Goal: Information Seeking & Learning: Learn about a topic

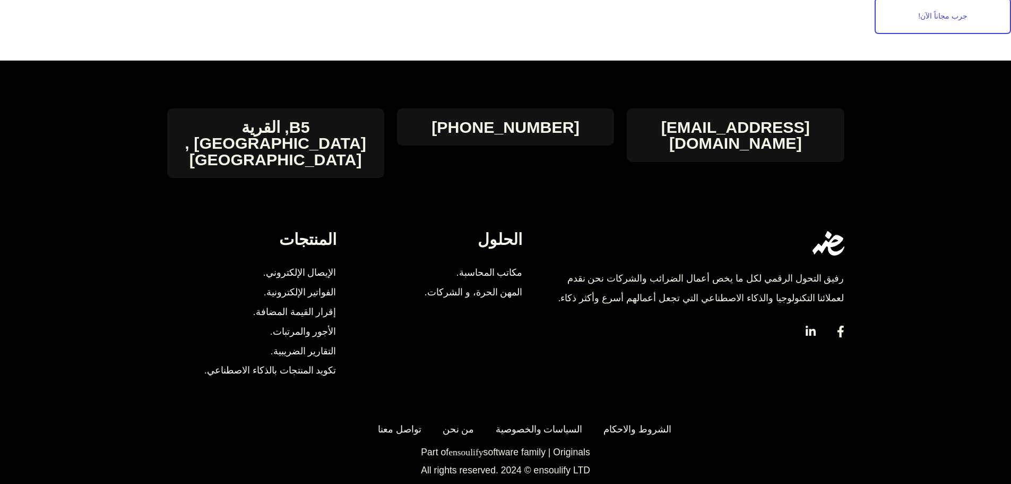
scroll to position [3843, 0]
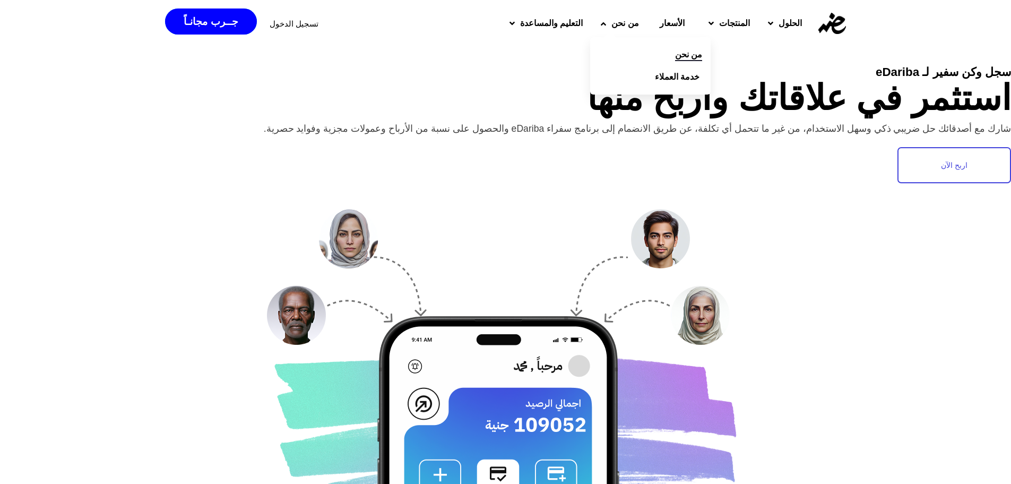
click at [657, 50] on link "من نحن" at bounding box center [650, 55] width 120 height 22
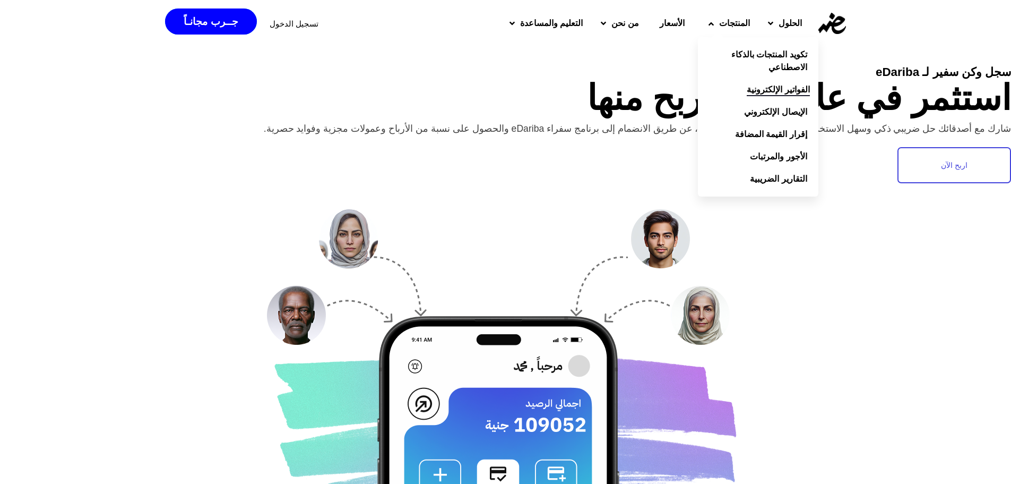
click at [784, 96] on span "الفواتير الإلكترونية" at bounding box center [778, 89] width 63 height 13
click at [785, 137] on span "إقرار القيمة المضافة" at bounding box center [774, 134] width 72 height 13
click at [790, 108] on span "الإيصال الإلكتروني" at bounding box center [778, 112] width 63 height 13
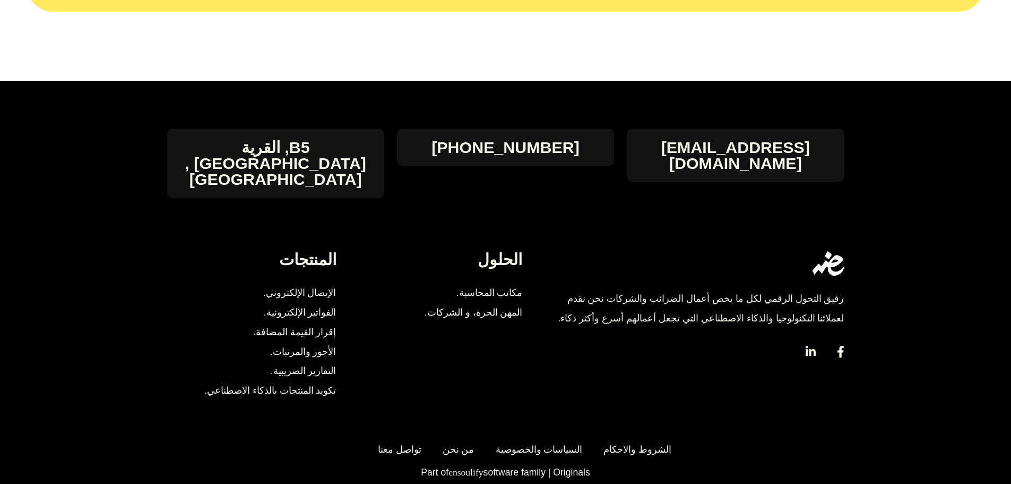
scroll to position [1629, 0]
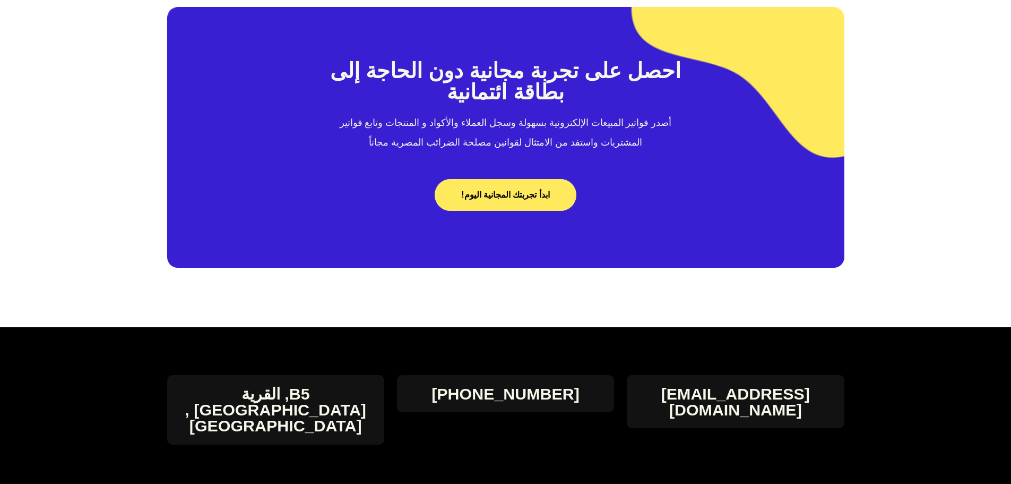
scroll to position [4582, 0]
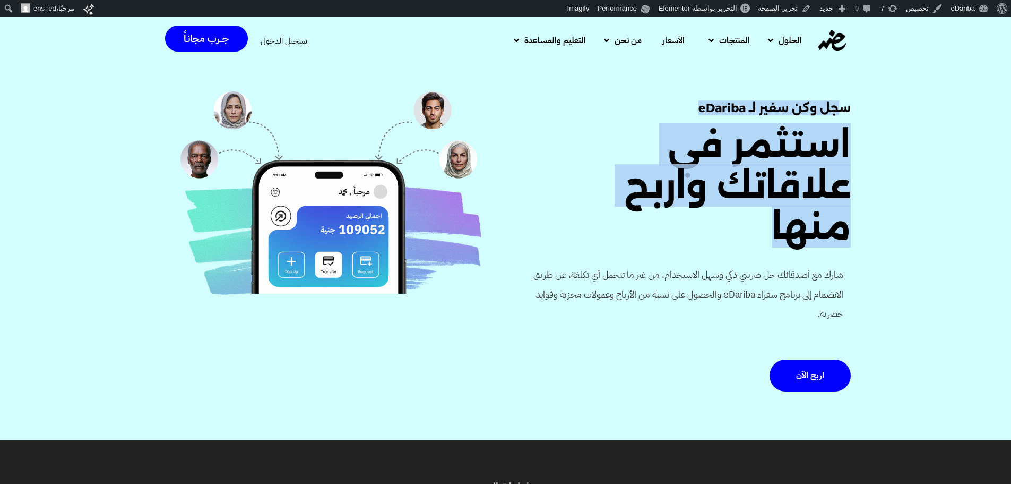
drag, startPoint x: 813, startPoint y: 107, endPoint x: 629, endPoint y: 192, distance: 202.6
click at [630, 190] on div "سجل وكن سفير لـ eDariba استثمر في علاقاتك واربح منها شارك مع أصدقائك حل ضريبي ذ…" at bounding box center [689, 249] width 324 height 327
click at [629, 193] on h1 "استثمر في علاقاتك واربح منها" at bounding box center [697, 185] width 308 height 122
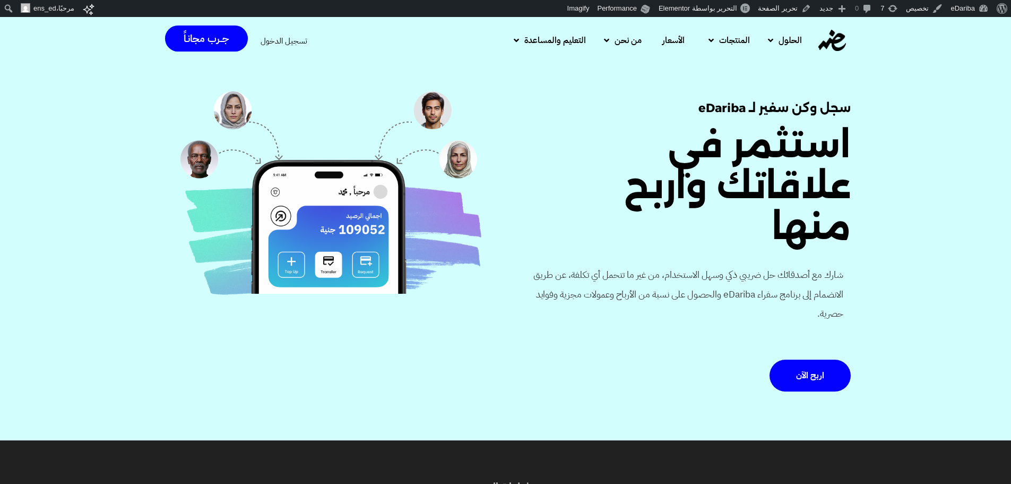
click at [805, 265] on span "شارك مع أصدقائك حل ضريبي ذكي وسهل الاستخدام، من غير ما تتحمل أي تكلفة، عن طريق …" at bounding box center [686, 294] width 314 height 58
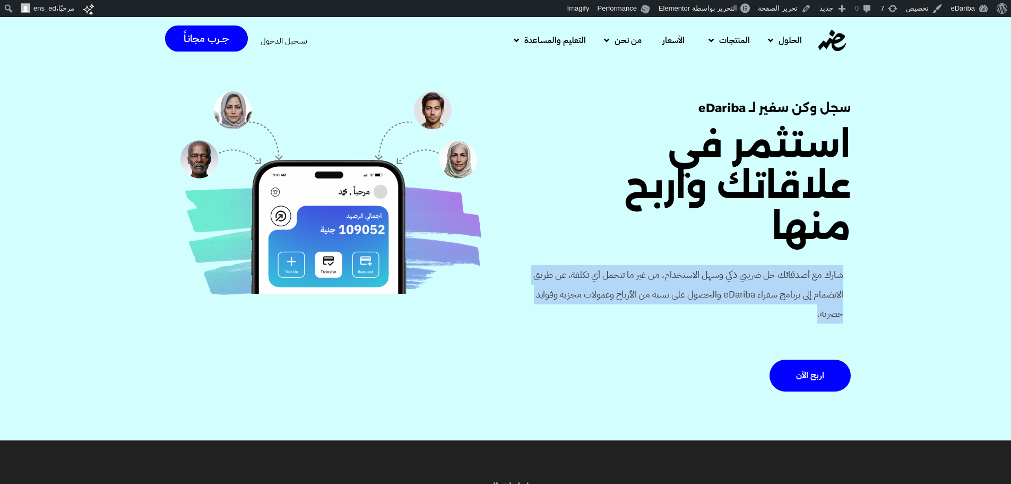
click at [805, 265] on span "شارك مع أصدقائك حل ضريبي ذكي وسهل الاستخدام، من غير ما تتحمل أي تكلفة، عن طريق …" at bounding box center [686, 294] width 314 height 58
click at [804, 265] on span "شارك مع أصدقائك حل ضريبي ذكي وسهل الاستخدام، من غير ما تتحمل أي تكلفة، عن طريق …" at bounding box center [686, 294] width 314 height 58
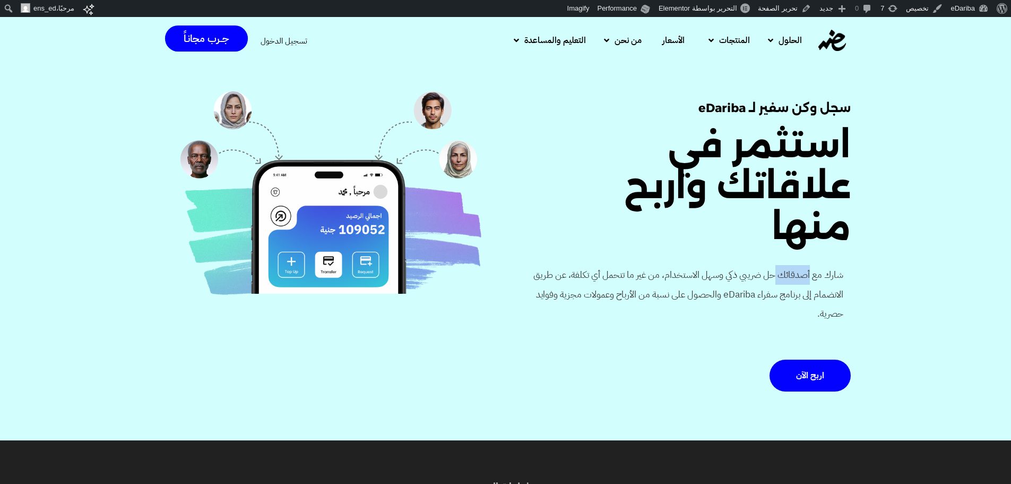
click at [804, 265] on span "شارك مع أصدقائك حل ضريبي ذكي وسهل الاستخدام، من غير ما تتحمل أي تكلفة، عن طريق …" at bounding box center [686, 294] width 314 height 58
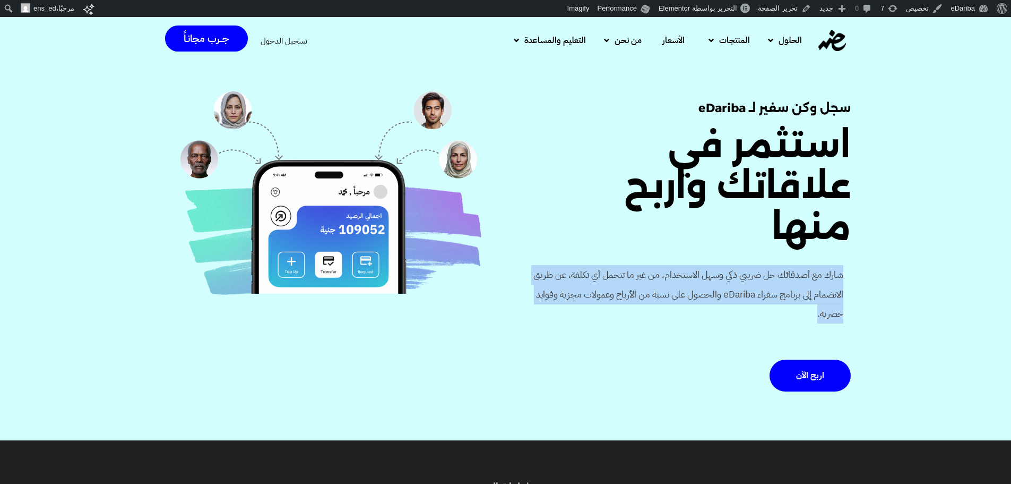
click at [804, 265] on span "شارك مع أصدقائك حل ضريبي ذكي وسهل الاستخدام، من غير ما تتحمل أي تكلفة، عن طريق …" at bounding box center [686, 294] width 314 height 58
click at [803, 265] on span "شارك مع أصدقائك حل ضريبي ذكي وسهل الاستخدام، من غير ما تتحمل أي تكلفة، عن طريق …" at bounding box center [686, 294] width 314 height 58
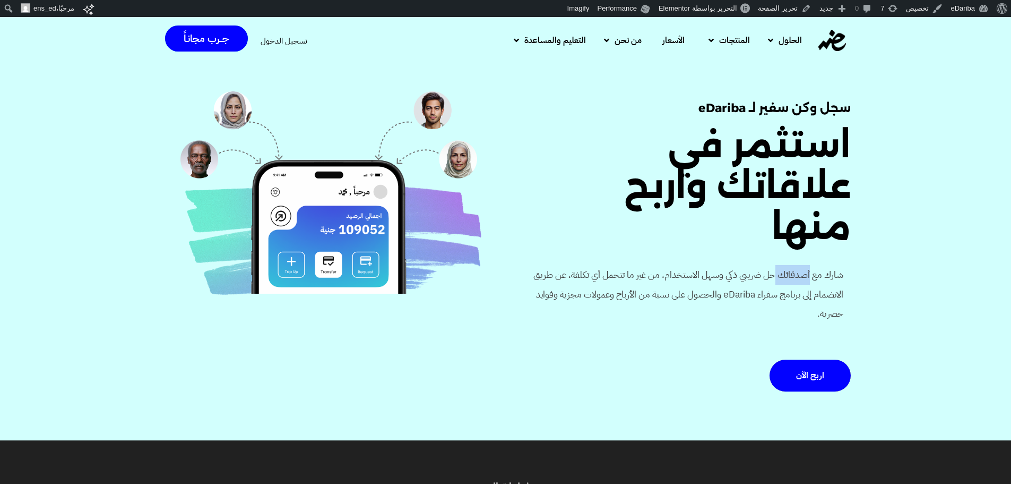
click at [802, 265] on span "شارك مع أصدقائك حل ضريبي ذكي وسهل الاستخدام، من غير ما تتحمل أي تكلفة، عن طريق …" at bounding box center [686, 294] width 314 height 58
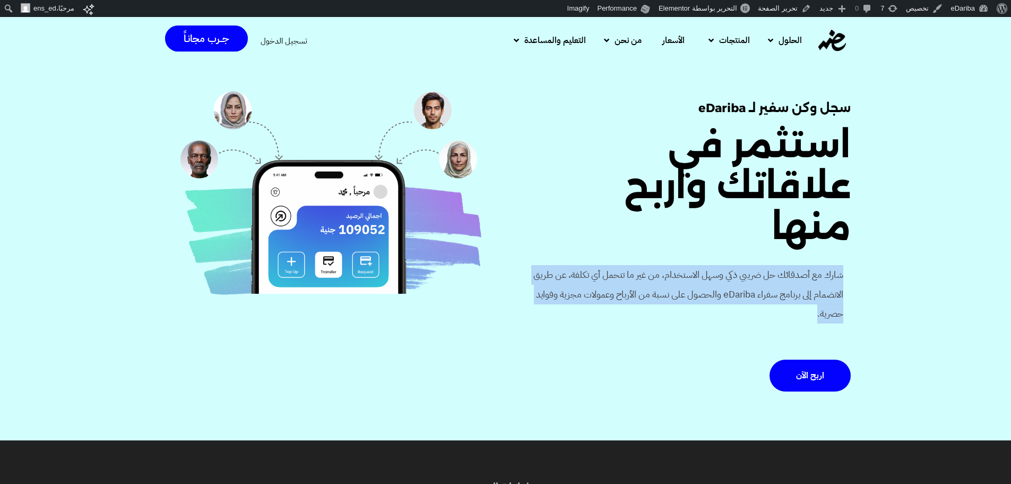
click at [802, 265] on span "شارك مع أصدقائك حل ضريبي ذكي وسهل الاستخدام، من غير ما تتحمل أي تكلفة، عن طريق …" at bounding box center [686, 294] width 314 height 58
click at [764, 265] on span "شارك مع أصدقائك حل ضريبي ذكي وسهل الاستخدام، من غير ما تتحمل أي تكلفة، عن طريق …" at bounding box center [686, 294] width 314 height 58
click at [755, 277] on span "شارك مع أصدقائك حل ضريبي ذكي وسهل الاستخدام، من غير ما تتحمل أي تكلفة، عن طريق …" at bounding box center [686, 294] width 314 height 58
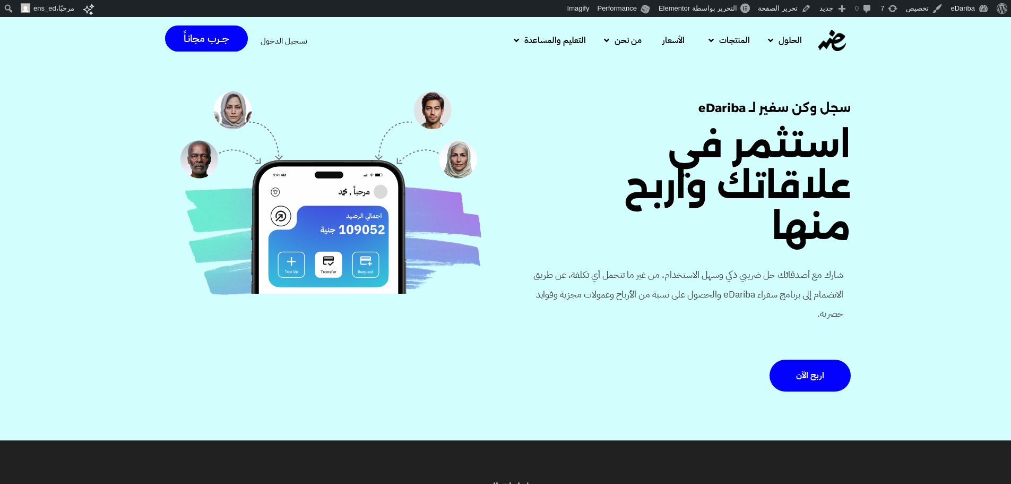
click at [826, 265] on span "شارك مع أصدقائك حل ضريبي ذكي وسهل الاستخدام، من غير ما تتحمل أي تكلفة، عن طريق …" at bounding box center [686, 294] width 314 height 58
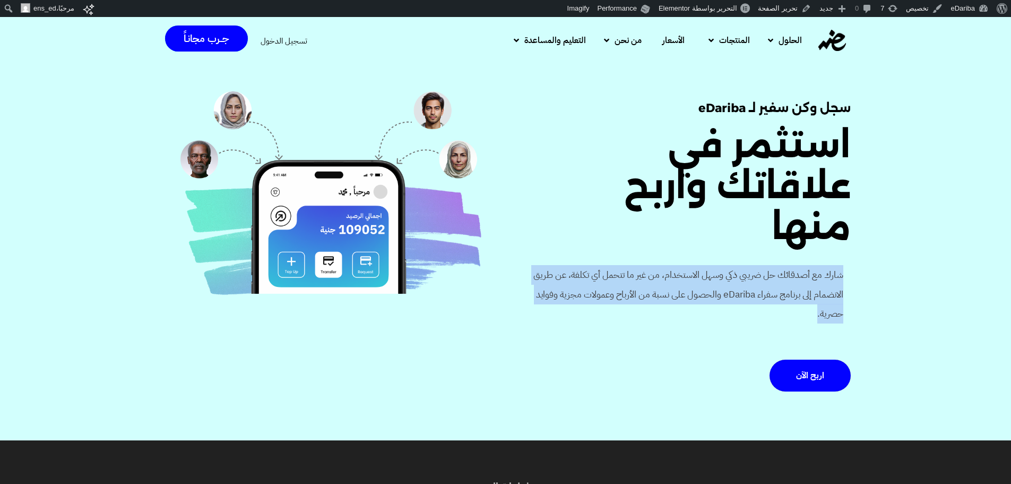
drag, startPoint x: 826, startPoint y: 232, endPoint x: 686, endPoint y: 298, distance: 154.8
click at [685, 298] on div "شارك مع أصدقائك حل ضريبي ذكي وسهل الاستخدام، من غير ما تتحمل أي تكلفة، عن طريق …" at bounding box center [686, 299] width 329 height 84
click at [686, 298] on div "شارك مع أصدقائك حل ضريبي ذكي وسهل الاستخدام، من غير ما تتحمل أي تكلفة، عن طريق …" at bounding box center [686, 299] width 329 height 84
drag, startPoint x: 686, startPoint y: 280, endPoint x: 808, endPoint y: 260, distance: 123.3
click at [808, 265] on span "شارك مع أصدقائك حل ضريبي ذكي وسهل الاستخدام، من غير ما تتحمل أي تكلفة، عن طريق …" at bounding box center [686, 294] width 314 height 58
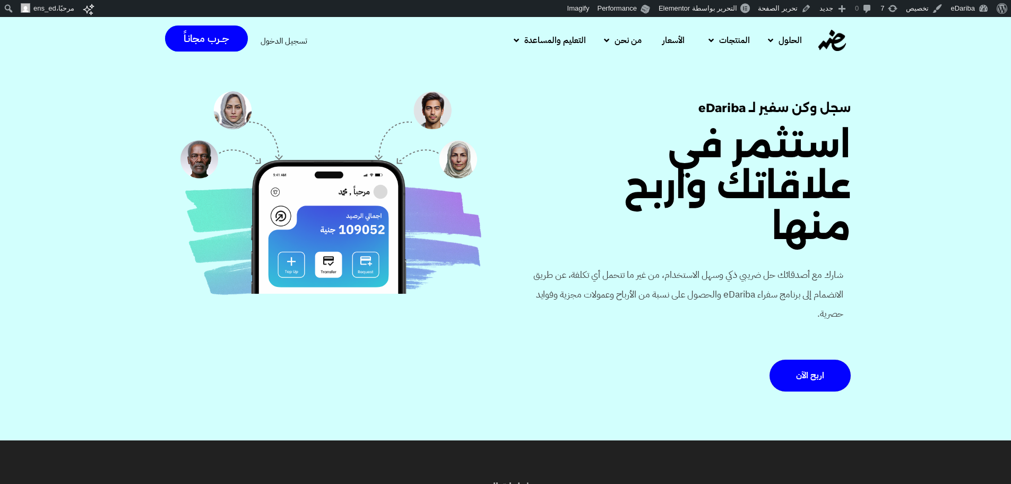
click at [832, 265] on span "شارك مع أصدقائك حل ضريبي ذكي وسهل الاستخدام، من غير ما تتحمل أي تكلفة، عن طريق …" at bounding box center [686, 294] width 314 height 58
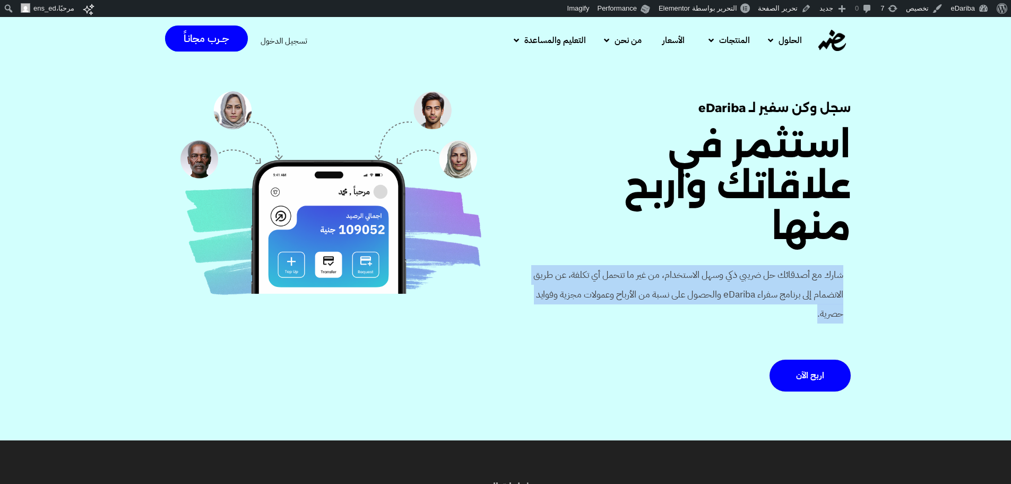
click at [832, 265] on span "شارك مع أصدقائك حل ضريبي ذكي وسهل الاستخدام، من غير ما تتحمل أي تكلفة، عن طريق …" at bounding box center [686, 294] width 314 height 58
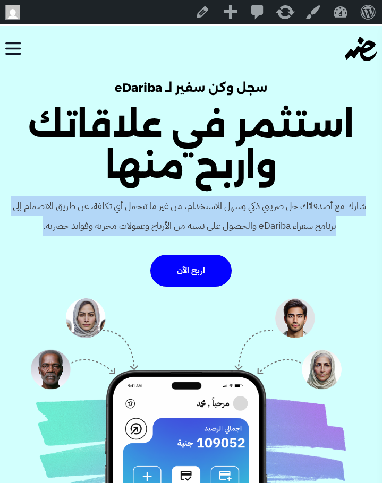
click at [264, 212] on span "شارك مع أصدقائك حل ضريبي ذكي وسهل الاستخدام، من غير ما تتحمل أي تكلفة، عن طريق …" at bounding box center [189, 215] width 363 height 39
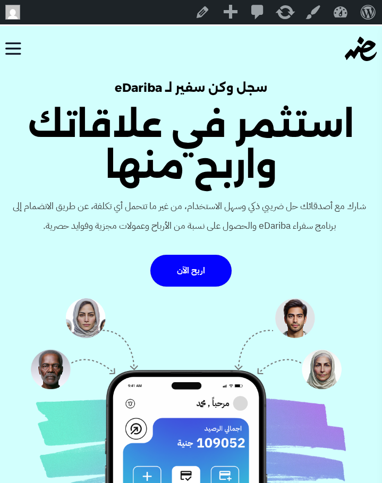
click at [277, 156] on h1 "استثمر في علاقاتك واربح منها" at bounding box center [191, 145] width 360 height 82
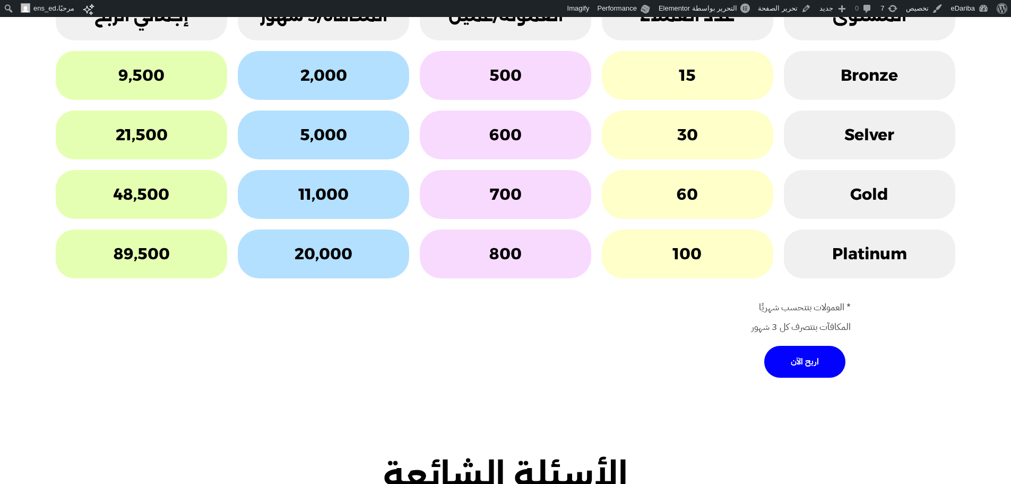
scroll to position [1734, 0]
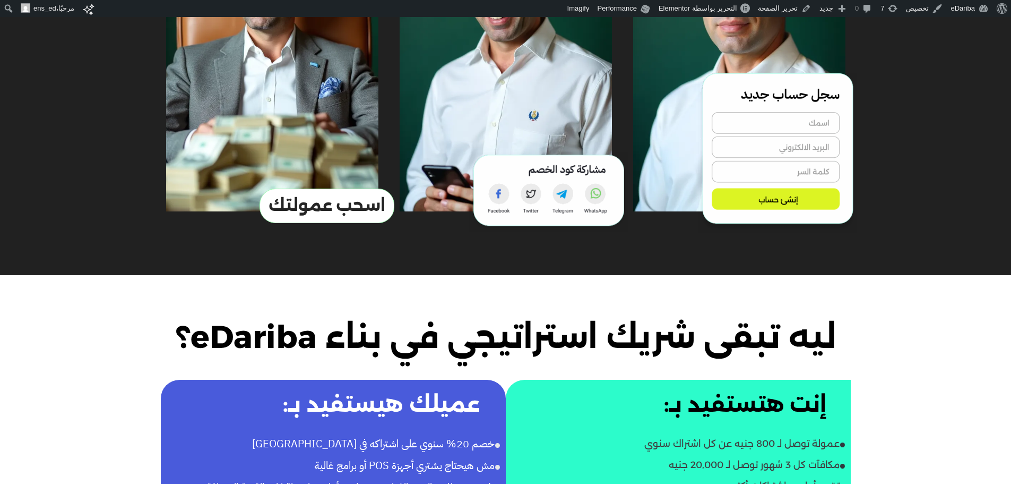
scroll to position [867, 0]
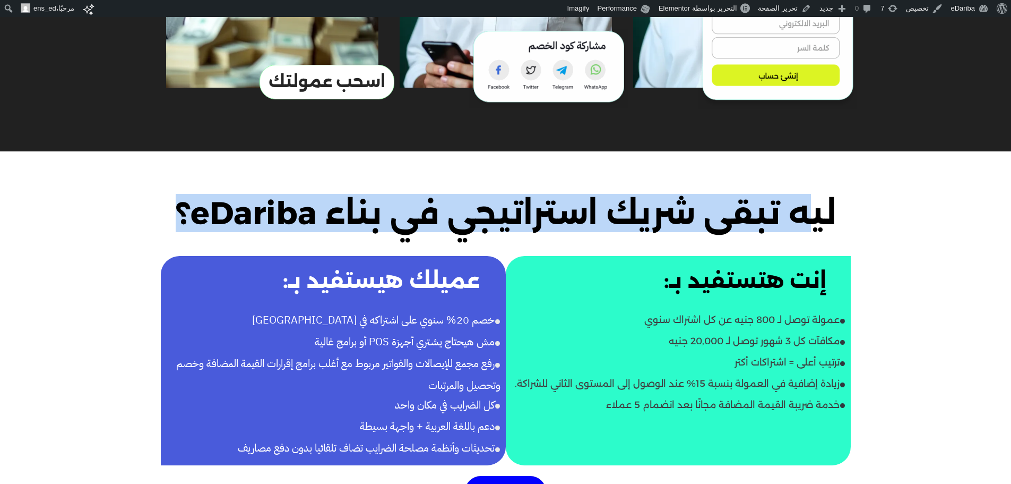
drag, startPoint x: 777, startPoint y: 181, endPoint x: 244, endPoint y: 190, distance: 532.5
click at [244, 194] on h2 "ليه تبقى شريك استراتيجي في بناء eDariba؟" at bounding box center [506, 213] width 690 height 38
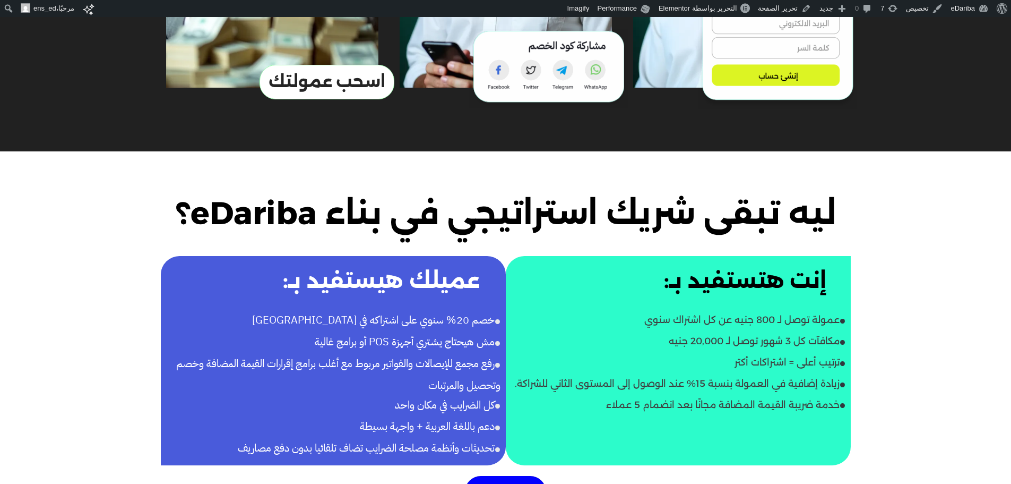
click at [244, 194] on h2 "ليه تبقى شريك استراتيجي في بناء eDariba؟" at bounding box center [506, 213] width 690 height 38
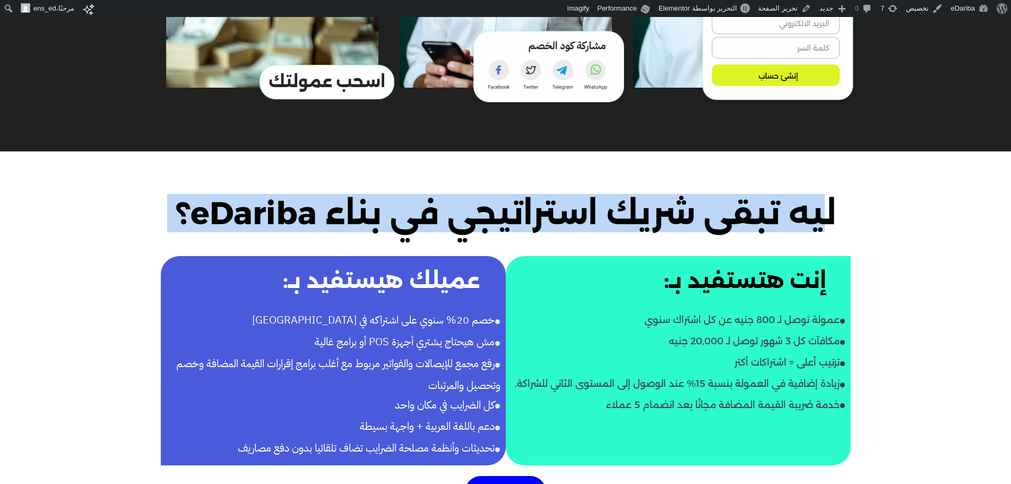
click at [244, 194] on h2 "ليه تبقى شريك استراتيجي في بناء eDariba؟" at bounding box center [506, 213] width 690 height 38
drag, startPoint x: 834, startPoint y: 179, endPoint x: 790, endPoint y: 164, distance: 46.7
click at [834, 194] on h2 "ليه تبقى شريك استراتيجي في بناء eDariba؟" at bounding box center [506, 213] width 690 height 38
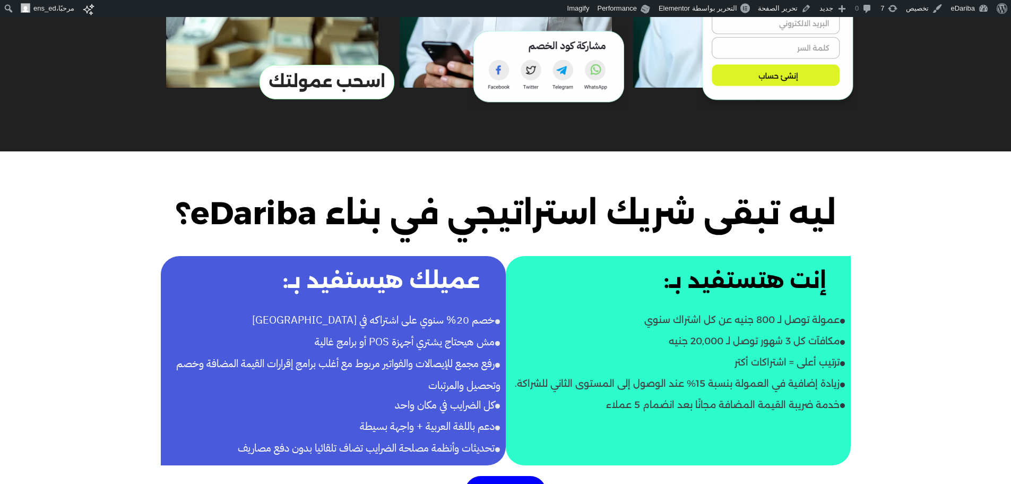
drag, startPoint x: 847, startPoint y: 159, endPoint x: 103, endPoint y: 416, distance: 786.8
click at [103, 416] on div "سجل وكن سفير لـ eDariba استثمر في علاقاتك واربح منها شارك مع أصدقائك حل ضريبي ذ…" at bounding box center [505, 350] width 1011 height 2400
click at [103, 416] on div "إنت هتستفيد بـ: عمولة توصل لـ 800 جنيه عن كل اشتراك سنوي مكافآت كل 3 شهور توصل …" at bounding box center [505, 361] width 1011 height 220
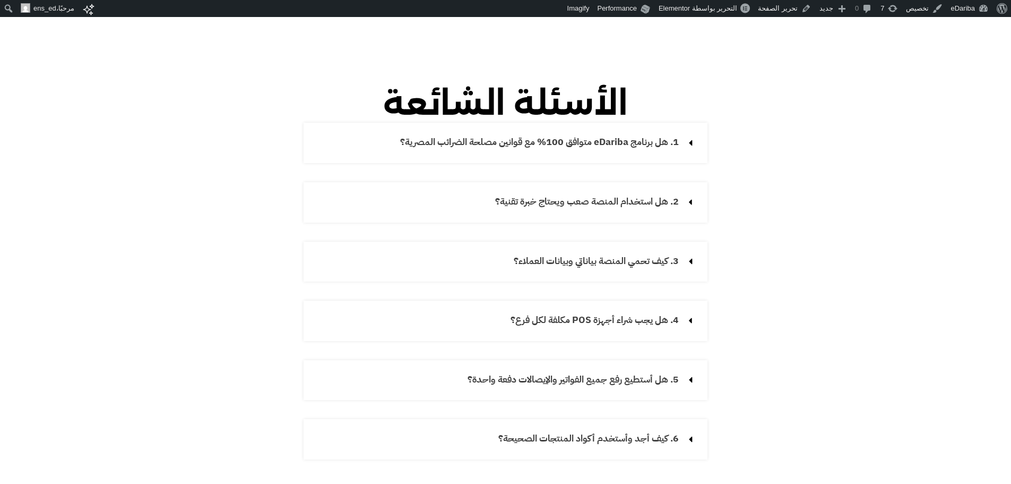
scroll to position [1734, 0]
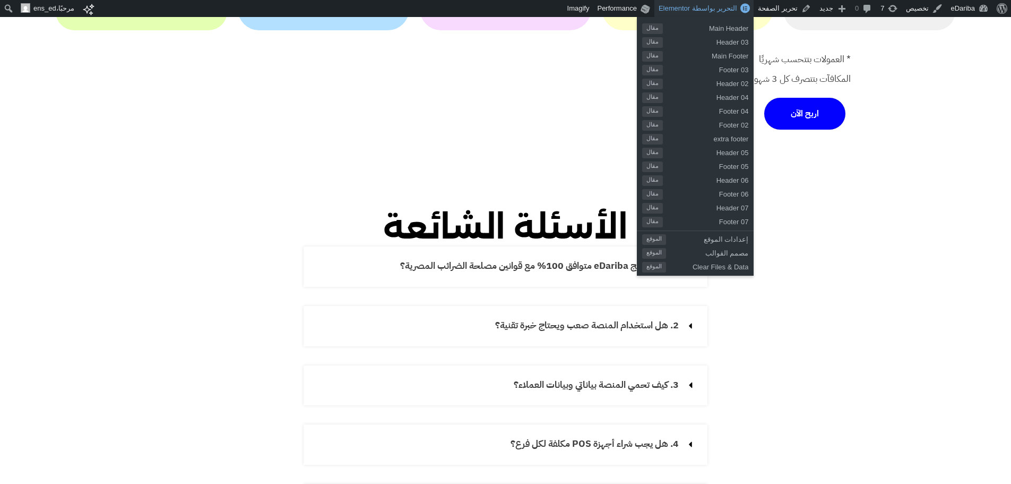
click at [702, 4] on span "التحرير بواسطة Elementor" at bounding box center [698, 8] width 79 height 8
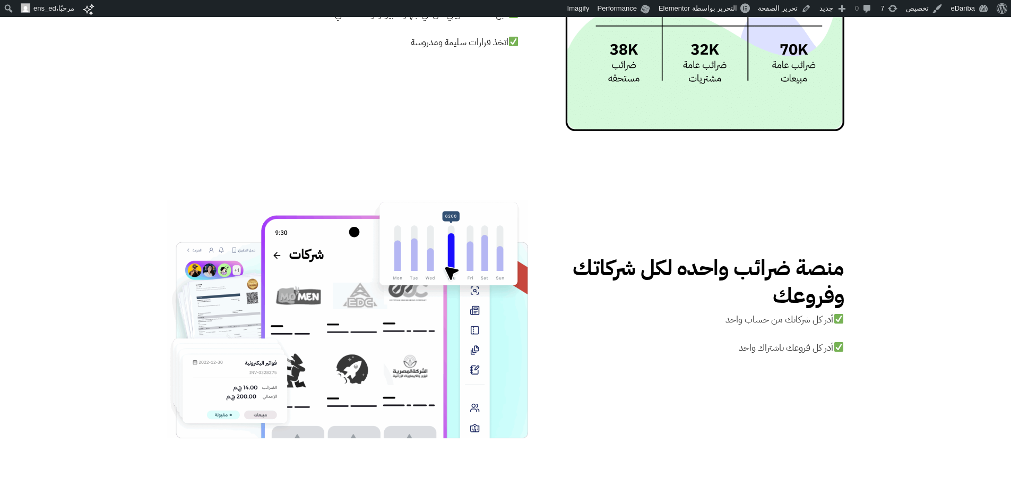
scroll to position [2299, 0]
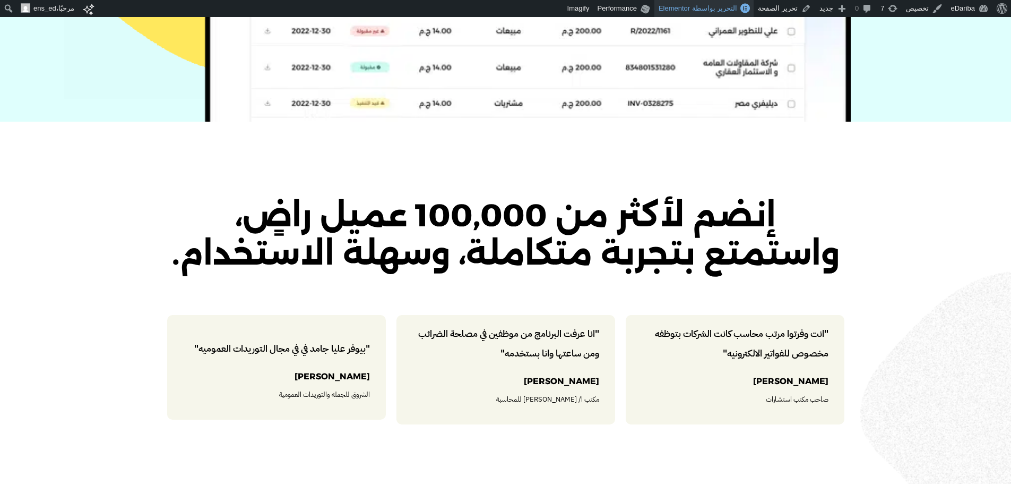
scroll to position [134, 0]
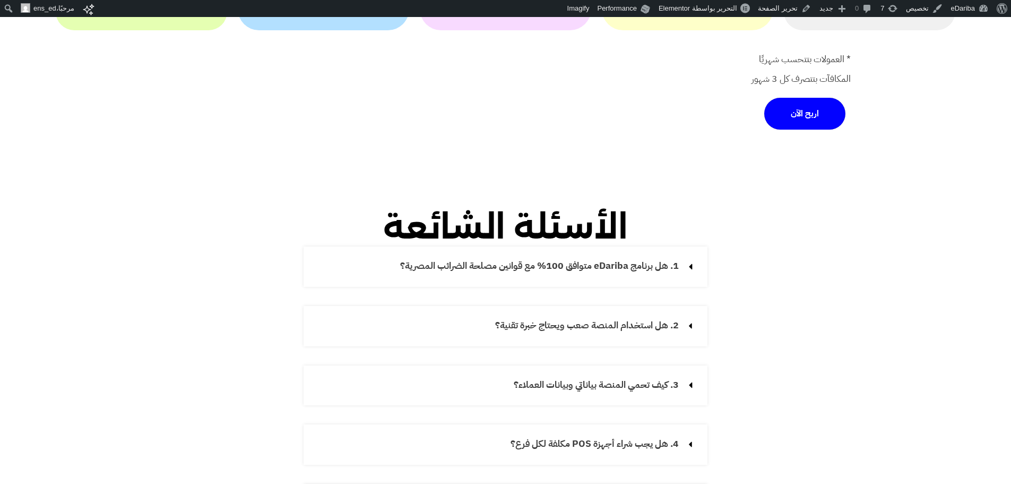
click at [525, 246] on div "1. هل برنامج eDariba متوافق 100% مع قوانين مصلحة الضرائب المصرية؟" at bounding box center [506, 266] width 404 height 40
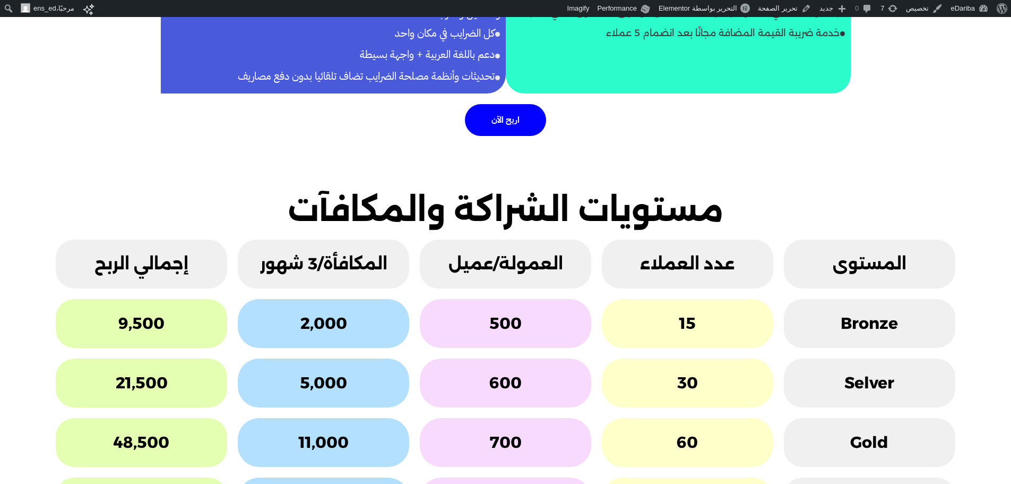
scroll to position [1734, 0]
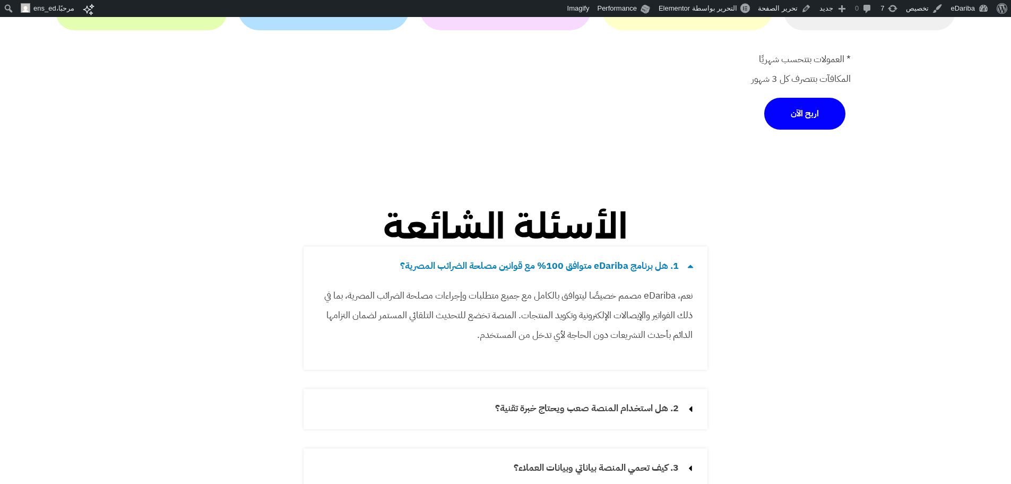
drag, startPoint x: 548, startPoint y: 212, endPoint x: 553, endPoint y: 200, distance: 12.9
click at [548, 246] on div "1. هل برنامج eDariba متوافق 100% مع قوانين مصلحة الضرائب المصرية؟" at bounding box center [506, 265] width 404 height 39
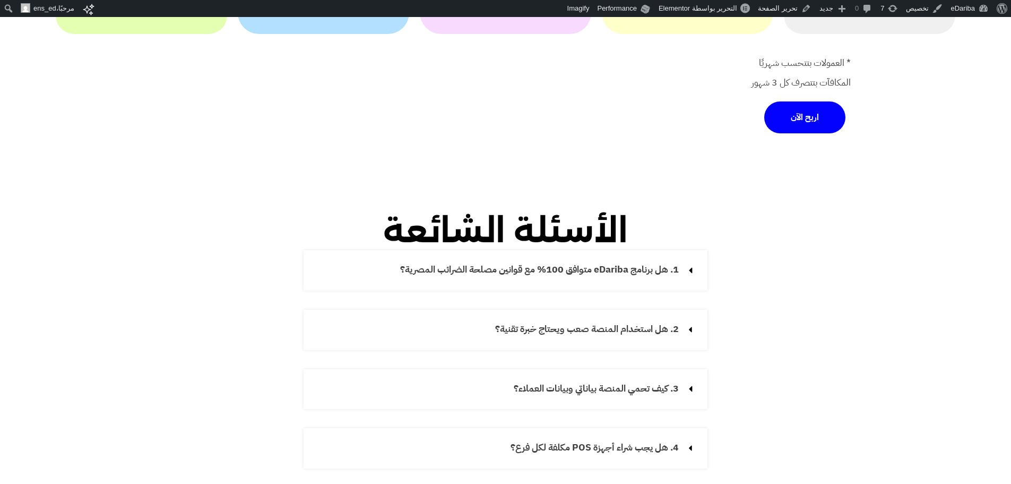
click at [551, 212] on h2 "الأسئلة الشائعة" at bounding box center [506, 231] width 404 height 38
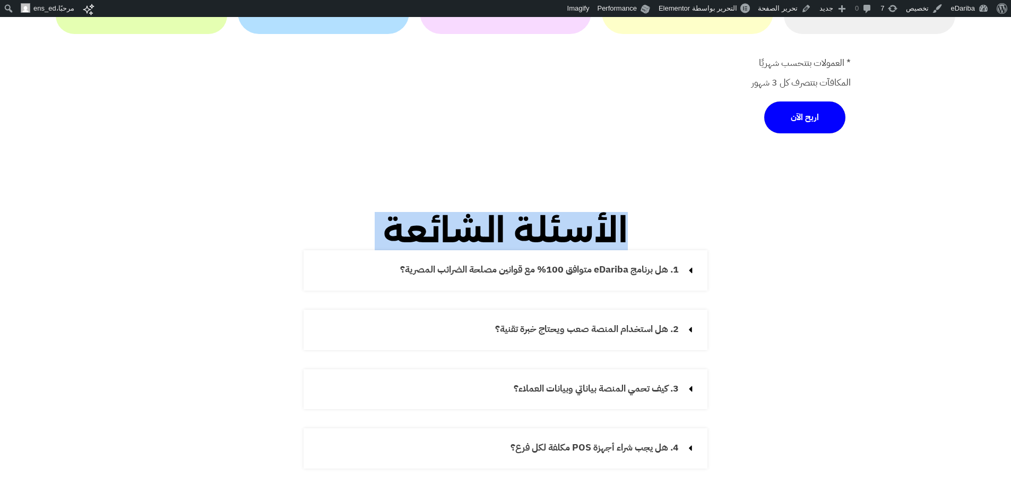
click at [551, 212] on h2 "الأسئلة الشائعة" at bounding box center [506, 231] width 404 height 38
